Goal: Information Seeking & Learning: Learn about a topic

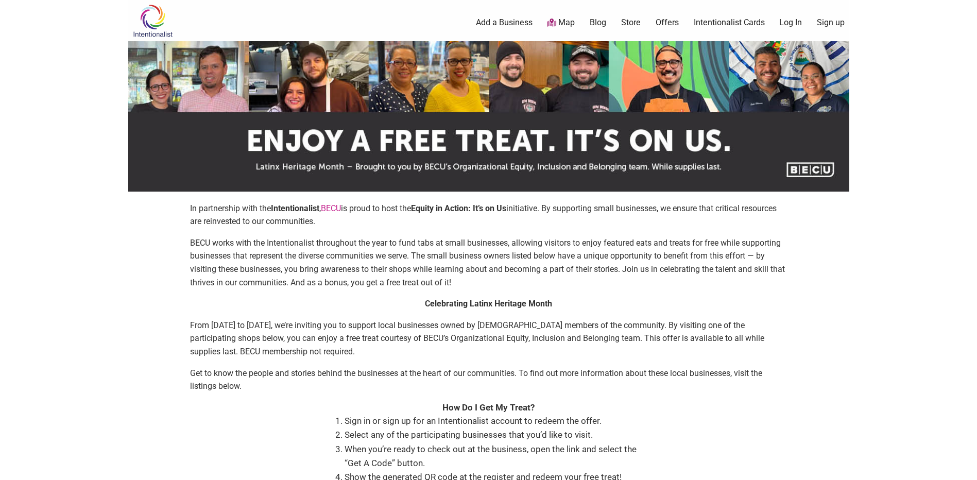
click at [663, 26] on link "Offers" at bounding box center [666, 22] width 23 height 11
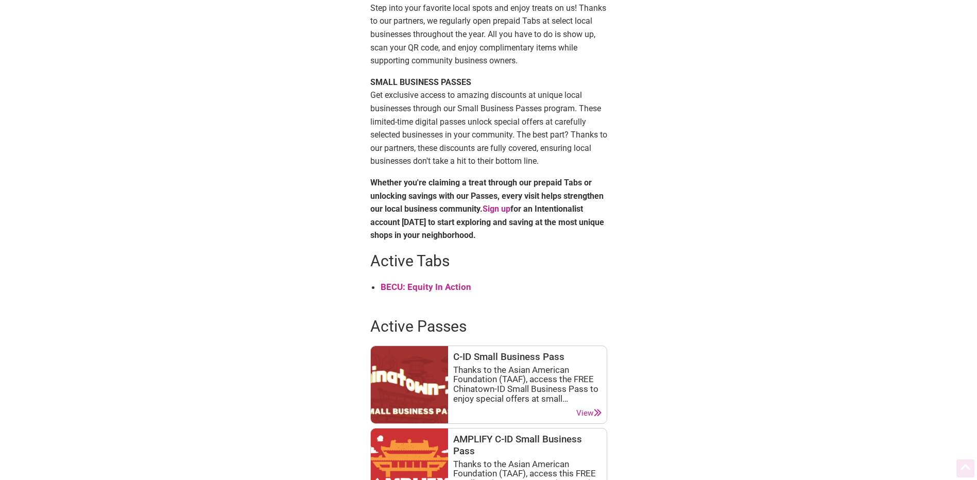
scroll to position [309, 0]
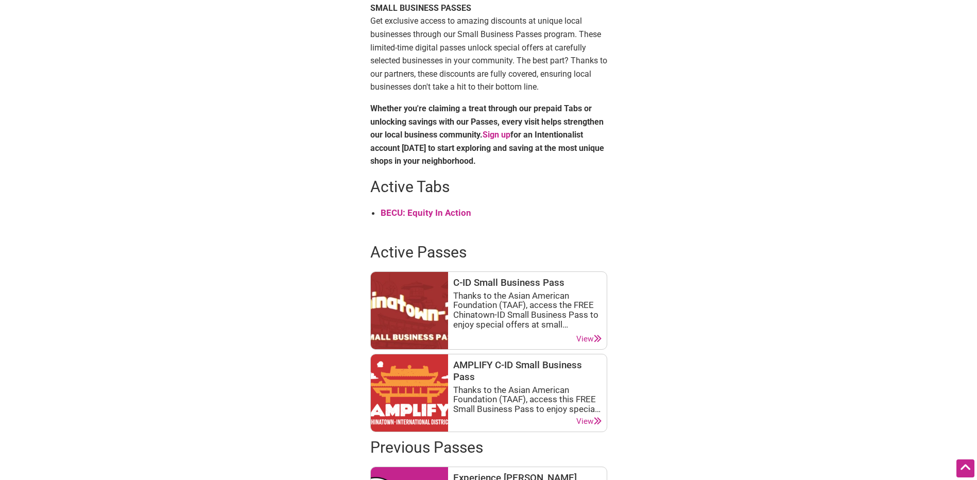
click at [449, 212] on strong "BECU: Equity In Action" at bounding box center [425, 212] width 91 height 10
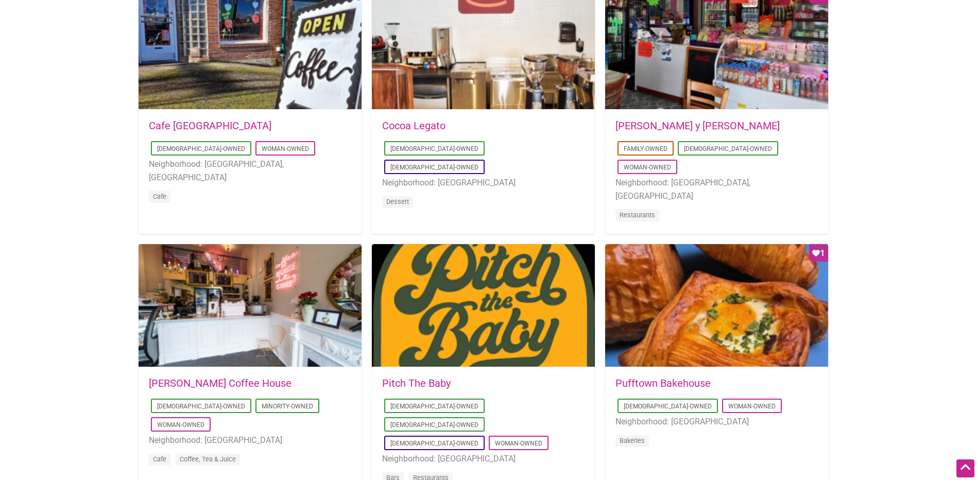
scroll to position [721, 0]
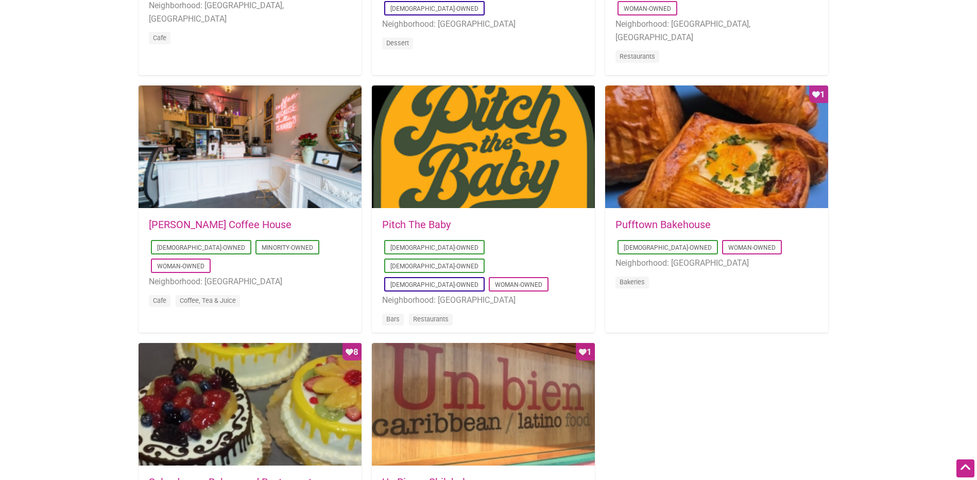
click at [427, 222] on link "Pitch The Baby" at bounding box center [416, 224] width 68 height 12
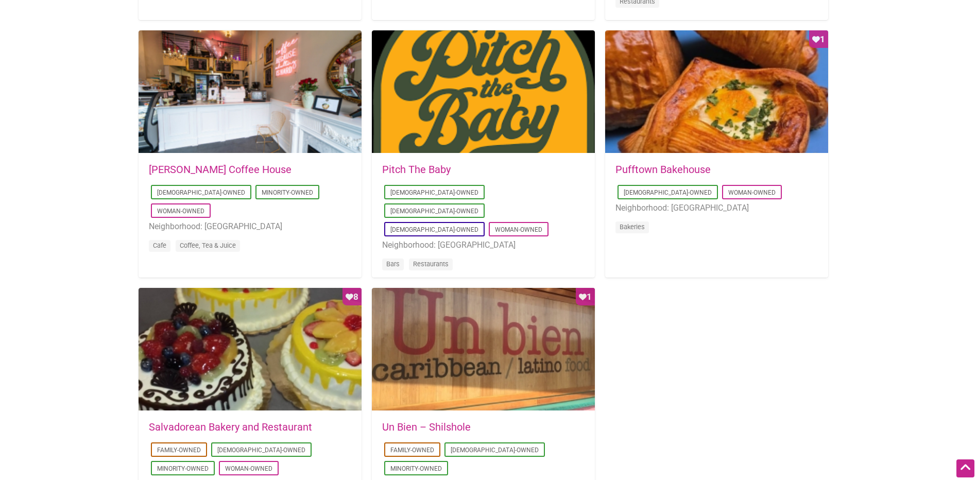
scroll to position [772, 0]
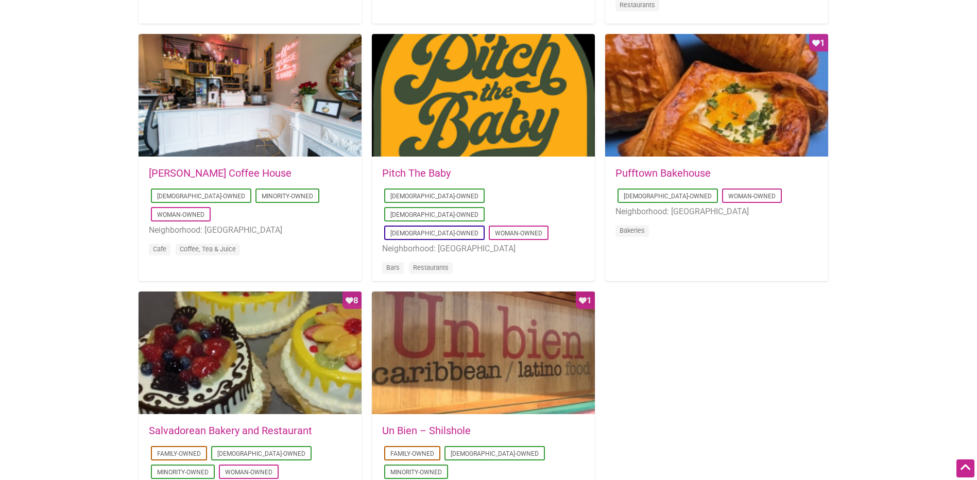
click at [625, 169] on link "Pufftown Bakehouse" at bounding box center [662, 173] width 95 height 12
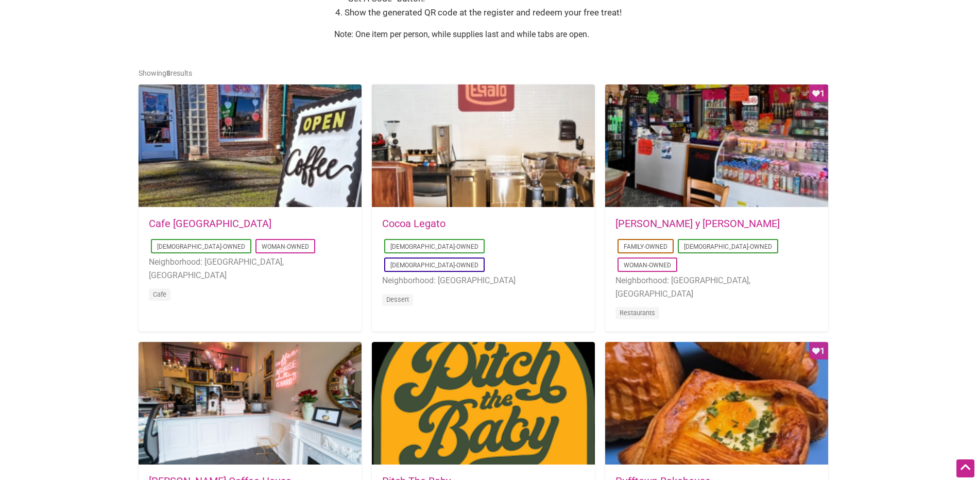
scroll to position [463, 0]
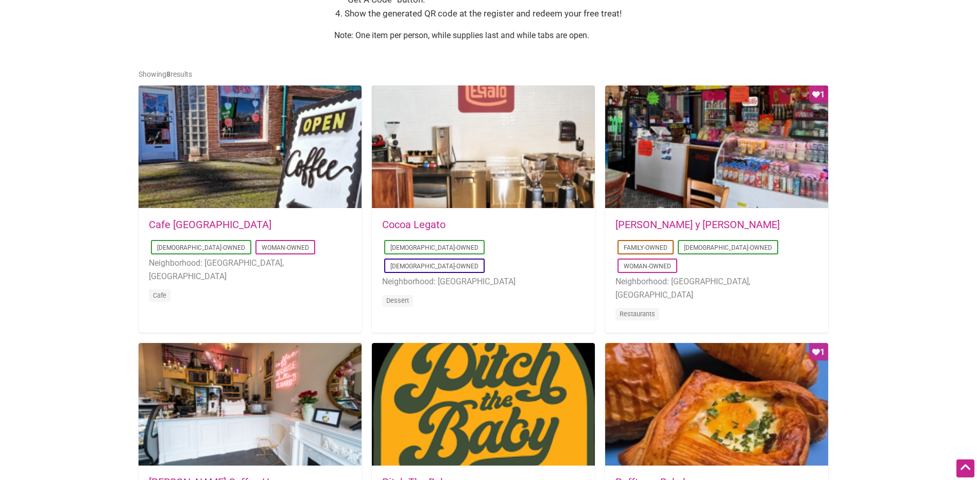
click at [182, 221] on link "Cafe Dulzura" at bounding box center [210, 224] width 123 height 12
click at [194, 225] on link "Cafe Dulzura" at bounding box center [210, 224] width 123 height 12
click at [650, 223] on link "Don Gallopinto y Tortas Locas" at bounding box center [697, 224] width 164 height 12
click at [428, 222] on link "Cocoa Legato" at bounding box center [413, 224] width 63 height 12
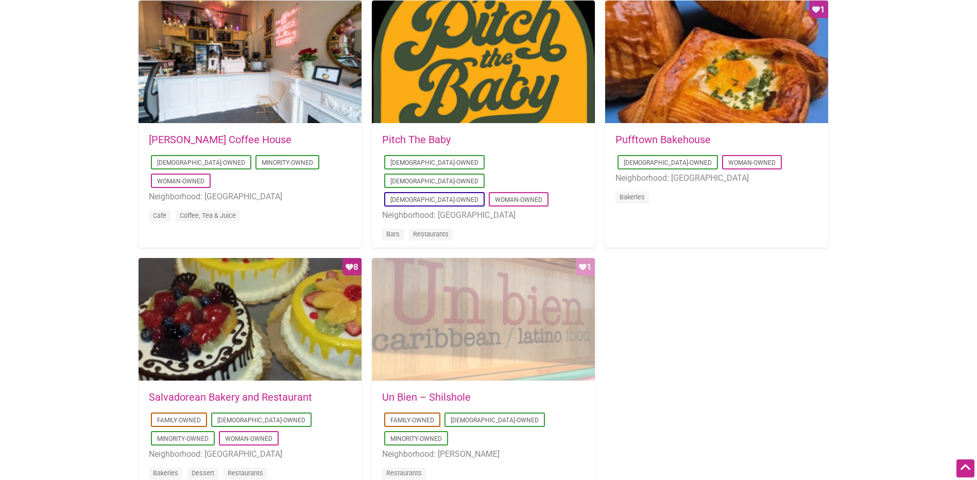
scroll to position [824, 0]
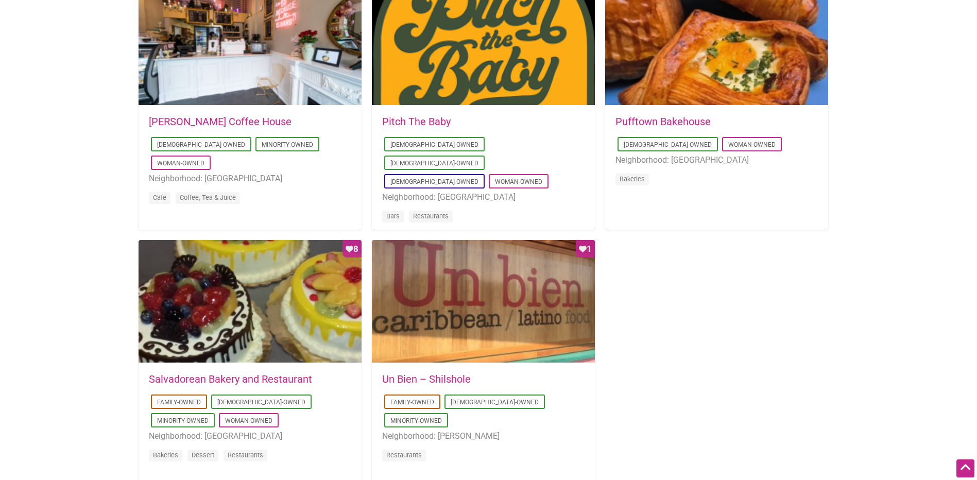
click at [224, 124] on link "Leon Coffee House" at bounding box center [220, 121] width 143 height 12
click at [230, 120] on link "Leon Coffee House" at bounding box center [220, 121] width 143 height 12
click at [220, 376] on link "Salvadorean Bakery and Restaurant" at bounding box center [230, 379] width 163 height 12
click at [427, 378] on link "Un Bien – Shilshole" at bounding box center [426, 379] width 89 height 12
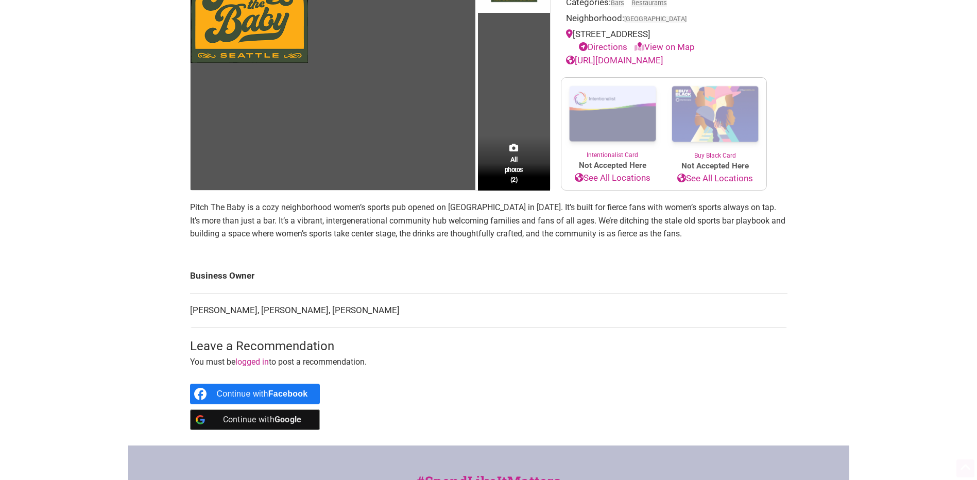
scroll to position [257, 0]
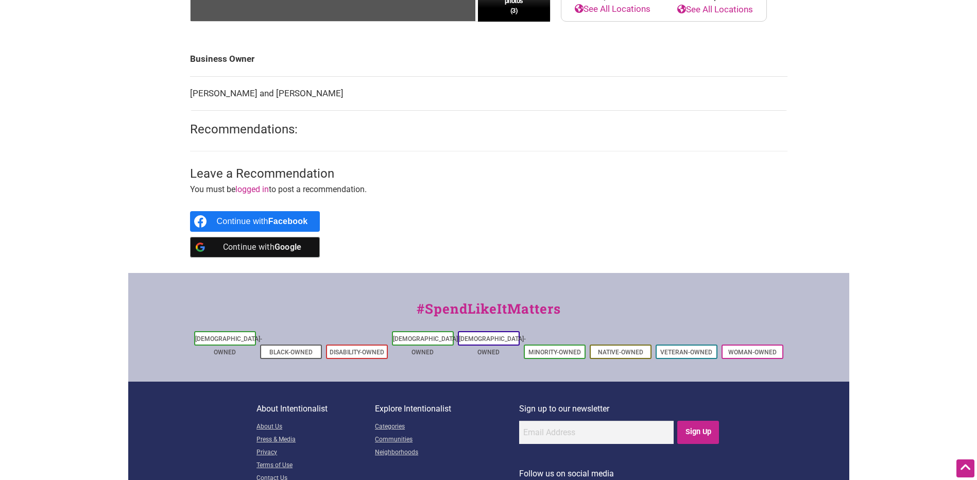
scroll to position [437, 0]
